Goal: Answer question/provide support

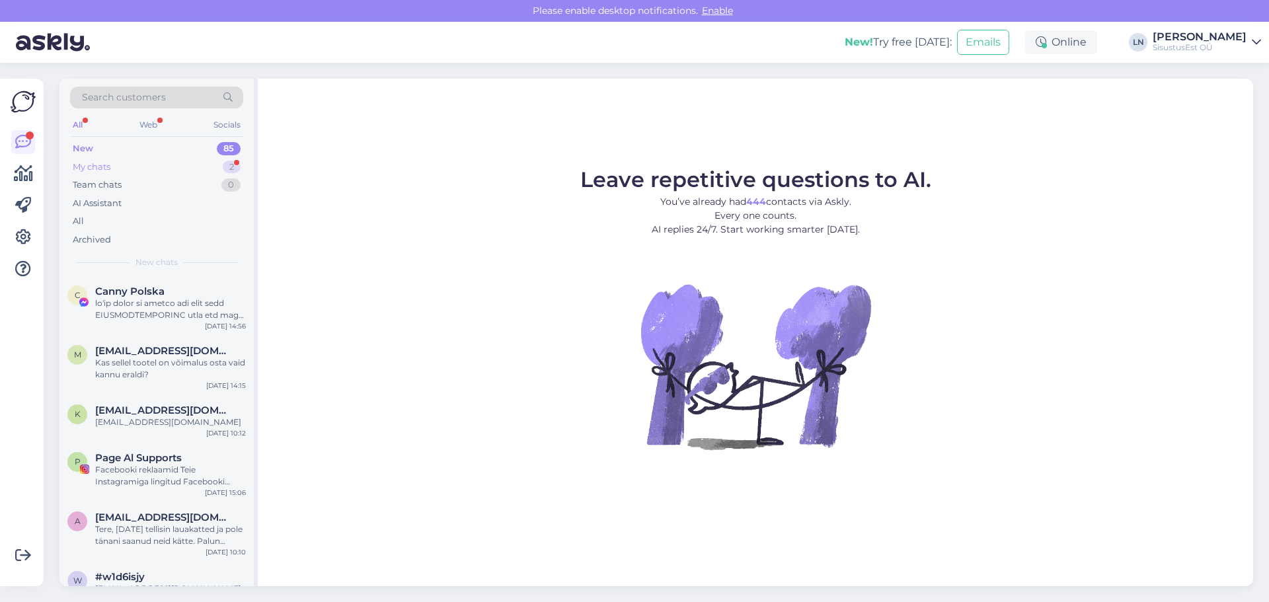
click at [77, 167] on div "My chats" at bounding box center [92, 167] width 38 height 13
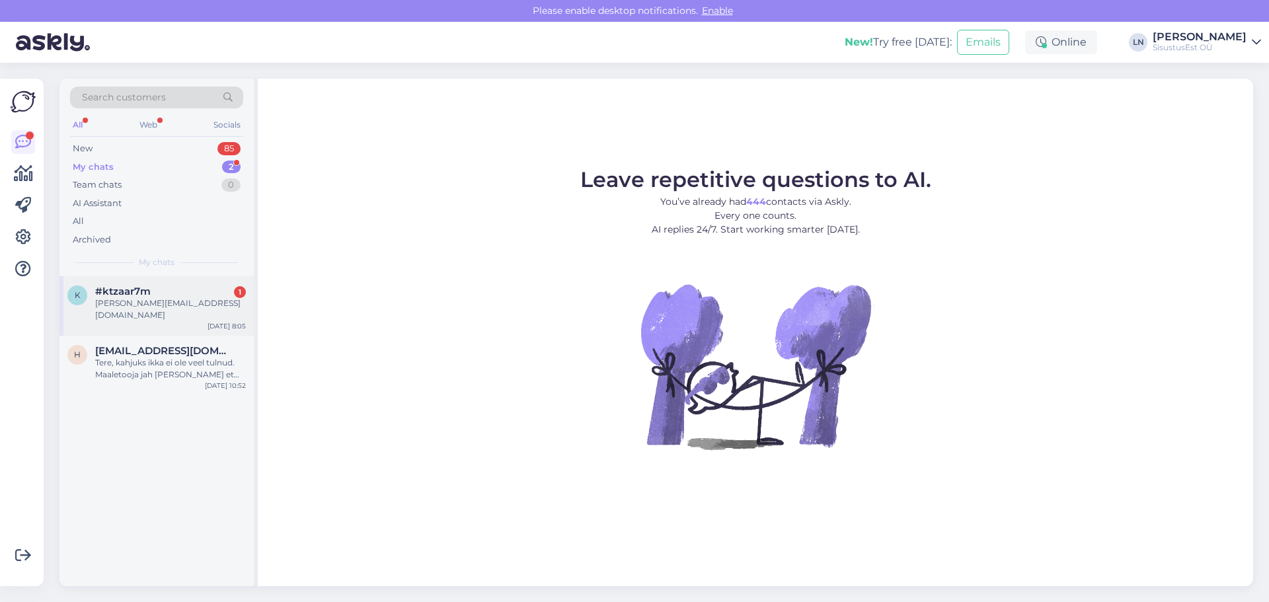
click at [138, 308] on div "[PERSON_NAME][EMAIL_ADDRESS][DOMAIN_NAME]" at bounding box center [170, 309] width 151 height 24
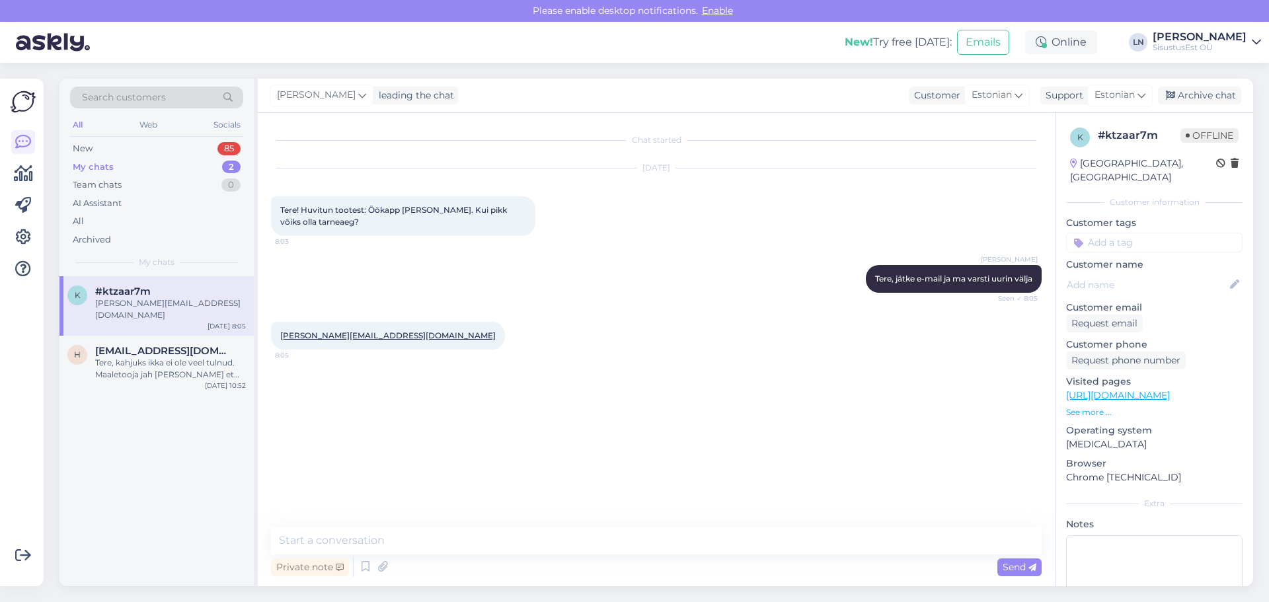
click at [1093, 389] on div "Visited pages [URL][DOMAIN_NAME] See more ..." at bounding box center [1154, 397] width 177 height 44
click at [1103, 389] on link "[URL][DOMAIN_NAME]" at bounding box center [1118, 395] width 104 height 12
click at [419, 212] on span "Tere! Huvitun tootest: Öökapp [PERSON_NAME]. Kui pikk võiks olla tarneaeg?" at bounding box center [394, 216] width 229 height 22
copy span "[PERSON_NAME]"
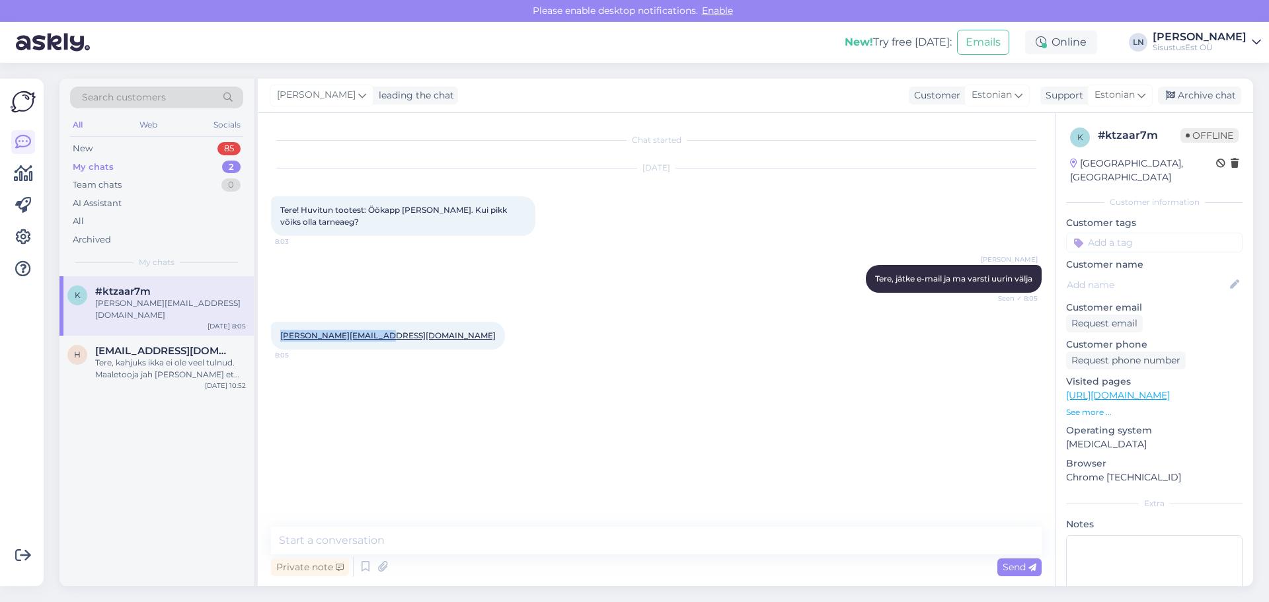
drag, startPoint x: 397, startPoint y: 339, endPoint x: 278, endPoint y: 337, distance: 119.0
click at [278, 337] on div "[PERSON_NAME][EMAIL_ADDRESS][DOMAIN_NAME] 8:05" at bounding box center [388, 336] width 234 height 28
copy link "[PERSON_NAME][EMAIL_ADDRESS][DOMAIN_NAME]"
